Goal: Transaction & Acquisition: Obtain resource

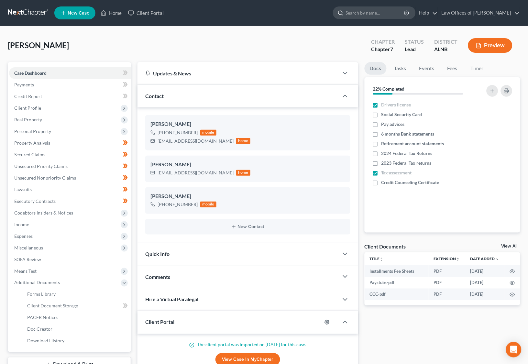
click at [377, 8] on input "search" at bounding box center [375, 13] width 59 height 12
type input "[PERSON_NAME]"
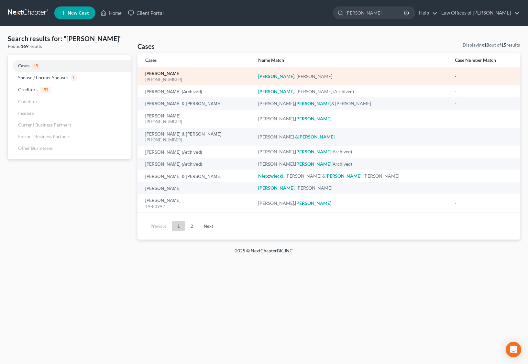
click at [158, 73] on link "[PERSON_NAME]" at bounding box center [162, 73] width 35 height 5
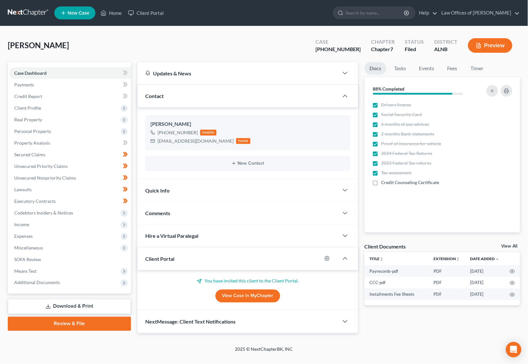
click at [55, 299] on link "Download & Print" at bounding box center [69, 306] width 123 height 15
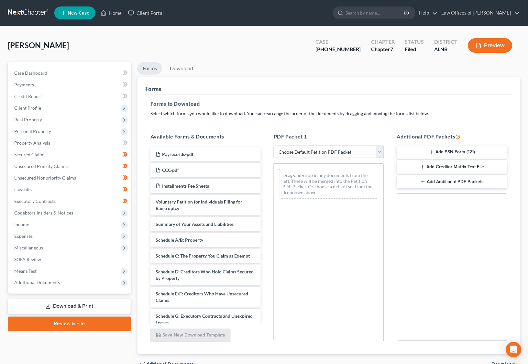
select select "2"
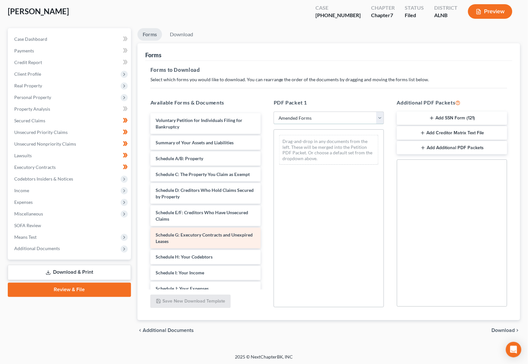
scroll to position [34, 0]
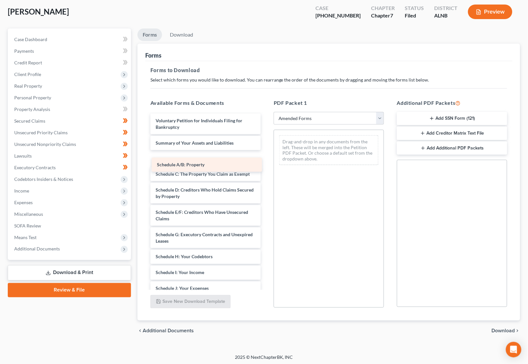
drag, startPoint x: 176, startPoint y: 156, endPoint x: 177, endPoint y: 165, distance: 8.2
click at [177, 165] on div "Schedule A/B: Property Voluntary Petition for Individuals Filing for Bankruptcy…" at bounding box center [205, 283] width 121 height 341
click at [178, 156] on span "Schedule A/B: Property" at bounding box center [180, 158] width 48 height 5
click at [177, 172] on span "Schedule C: The Property You Claim as Exempt" at bounding box center [203, 174] width 94 height 5
click at [188, 156] on span "Schedule A/B: Property" at bounding box center [180, 158] width 48 height 5
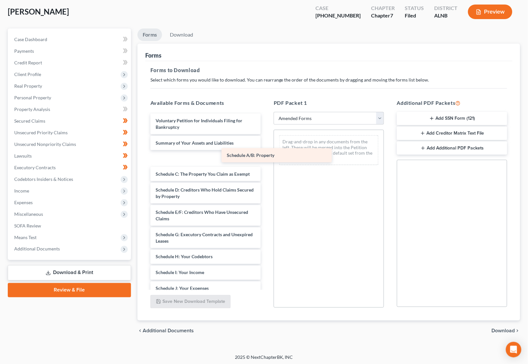
drag, startPoint x: 188, startPoint y: 156, endPoint x: 289, endPoint y: 150, distance: 100.7
click at [266, 150] on div "Schedule A/B: Property Voluntary Petition for Individuals Filing for Bankruptcy…" at bounding box center [205, 283] width 121 height 341
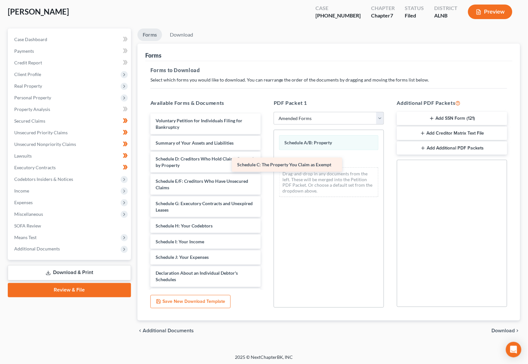
drag, startPoint x: 208, startPoint y: 156, endPoint x: 289, endPoint y: 163, distance: 81.5
click at [266, 163] on div "Schedule C: The Property You Claim as Exempt Voluntary Petition for Individuals…" at bounding box center [205, 268] width 121 height 310
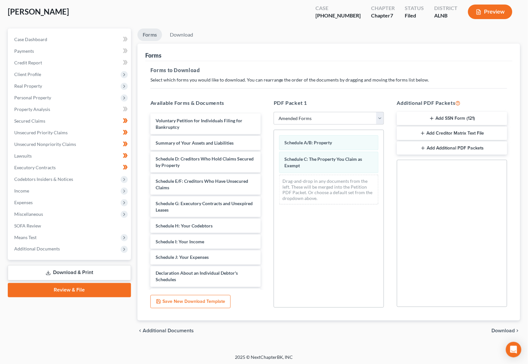
click at [503, 328] on span "Download" at bounding box center [502, 330] width 23 height 5
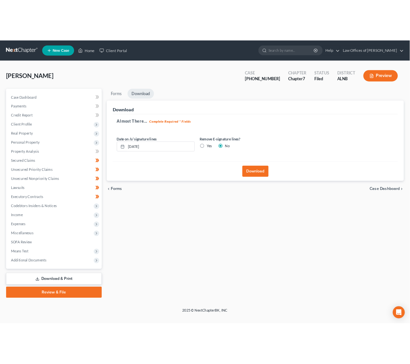
scroll to position [0, 0]
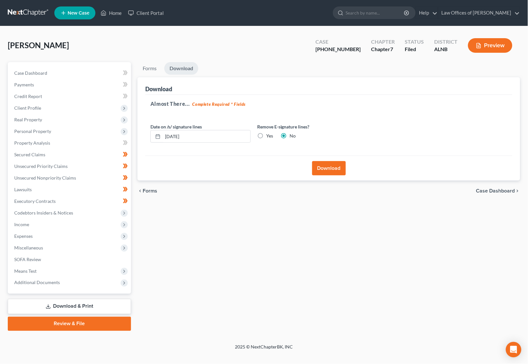
click at [327, 167] on button "Download" at bounding box center [329, 168] width 34 height 14
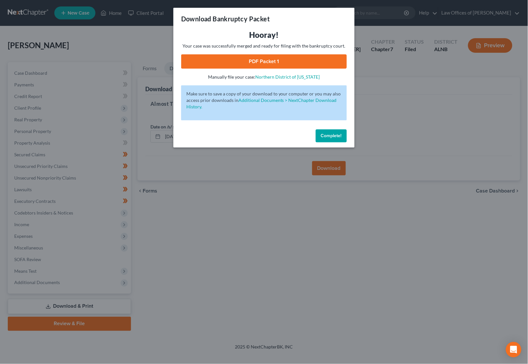
click at [243, 61] on link "PDF Packet 1" at bounding box center [264, 61] width 166 height 14
click at [326, 134] on span "Complete!" at bounding box center [331, 135] width 21 height 5
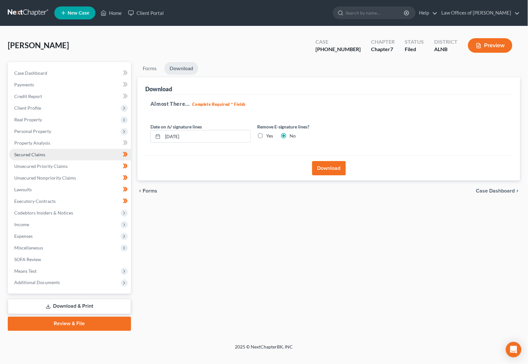
click at [35, 152] on span "Secured Claims" at bounding box center [29, 154] width 31 height 5
